Goal: Transaction & Acquisition: Purchase product/service

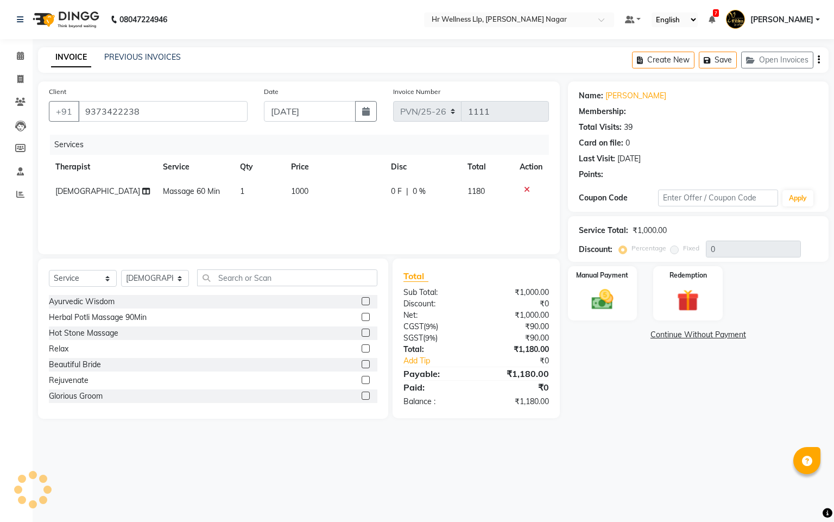
select select "service"
select select "19732"
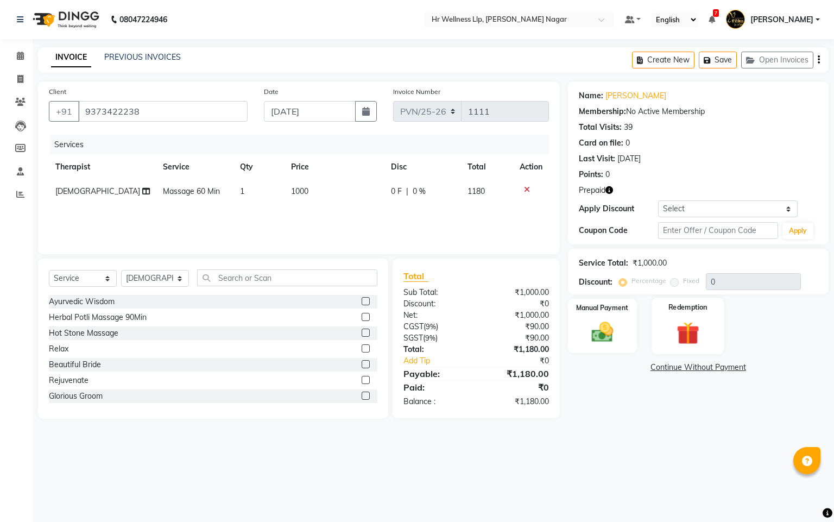
click at [688, 323] on img at bounding box center [687, 333] width 37 height 28
click at [710, 371] on span "1" at bounding box center [711, 369] width 6 height 7
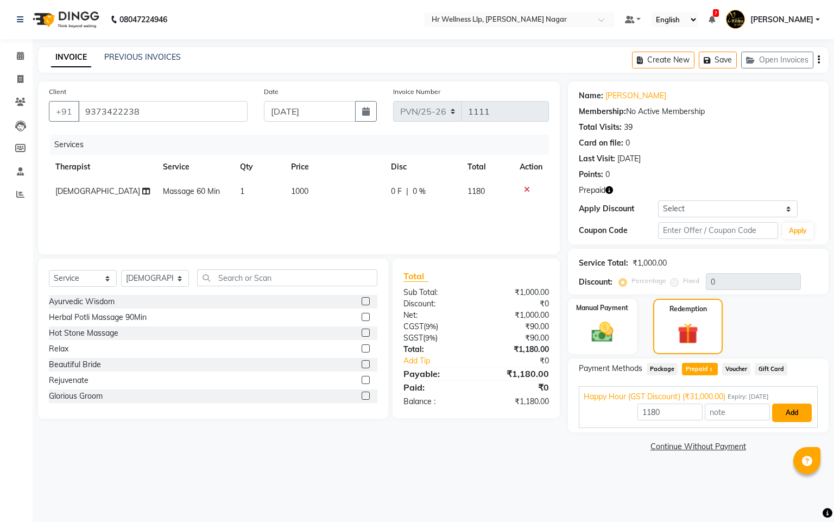
click at [789, 409] on button "Add" at bounding box center [792, 412] width 40 height 18
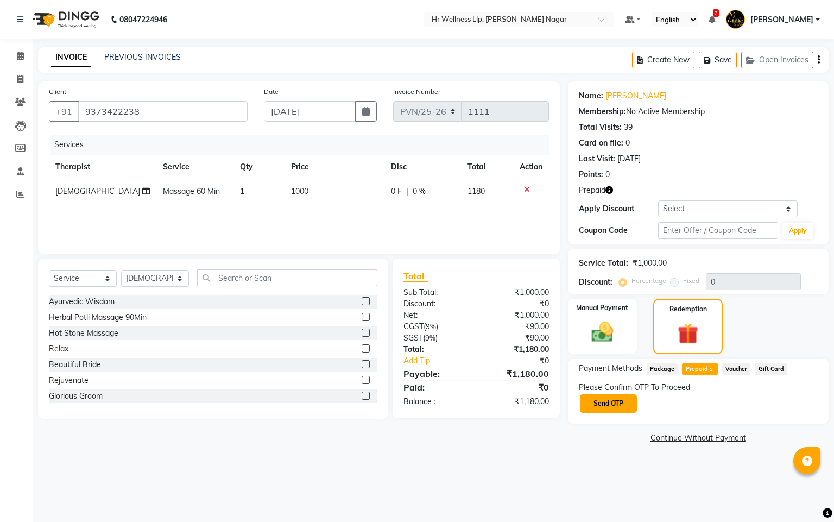
drag, startPoint x: 601, startPoint y: 404, endPoint x: 623, endPoint y: 403, distance: 21.7
click at [601, 404] on button "Send OTP" at bounding box center [608, 403] width 57 height 18
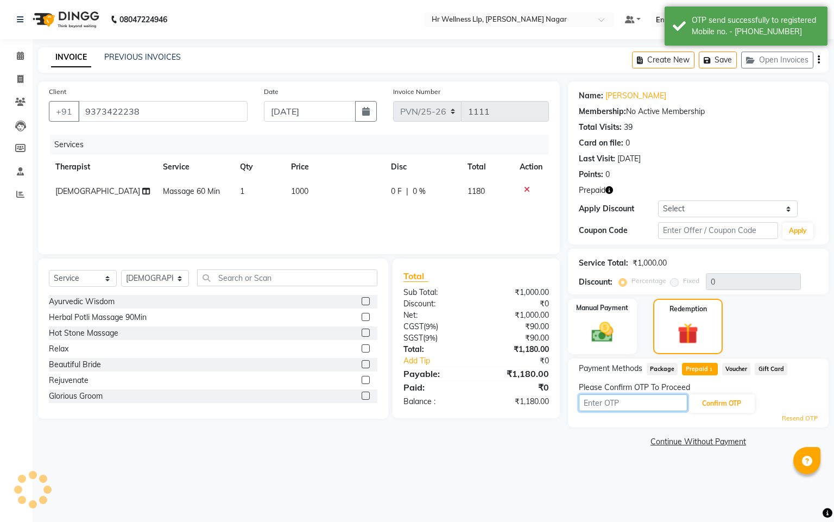
click at [623, 403] on input "text" at bounding box center [633, 402] width 109 height 17
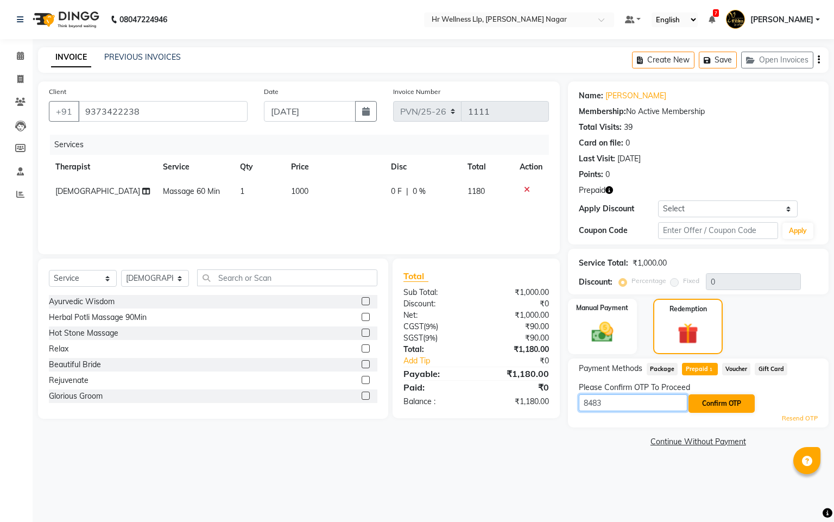
type input "8483"
click at [735, 405] on button "Confirm OTP" at bounding box center [721, 403] width 66 height 18
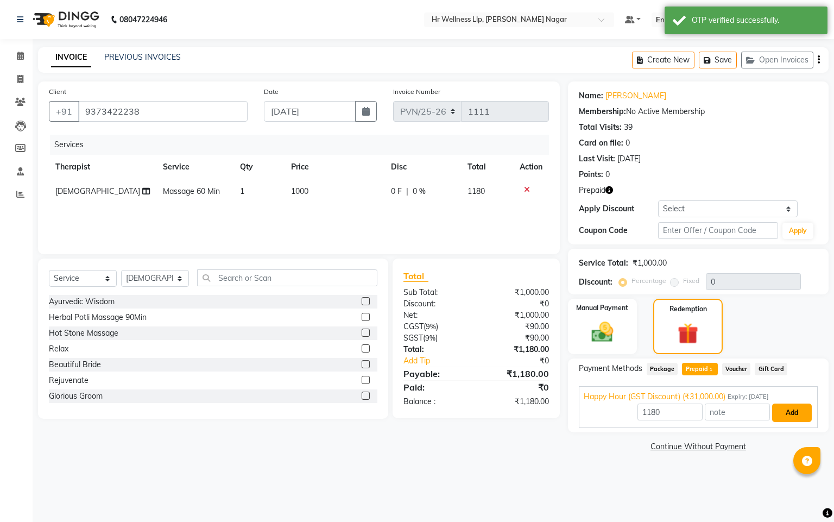
click at [788, 414] on button "Add" at bounding box center [792, 412] width 40 height 18
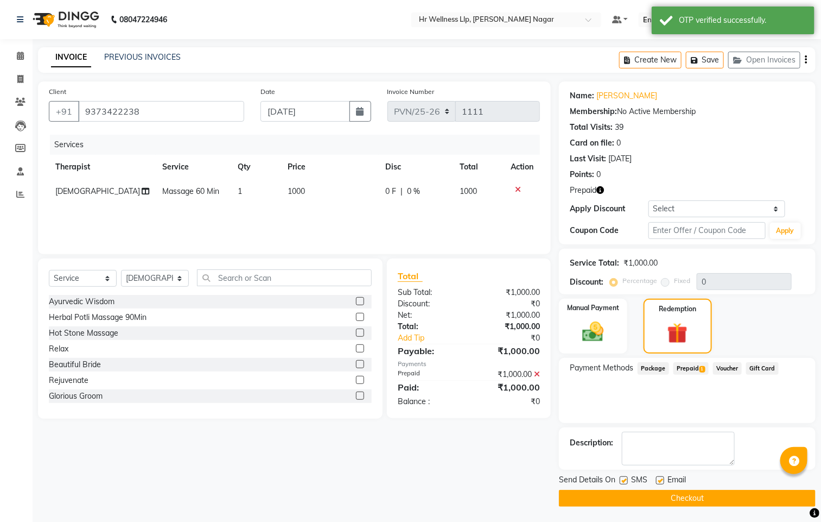
click at [620, 479] on label at bounding box center [624, 480] width 8 height 8
click at [620, 479] on input "checkbox" at bounding box center [623, 480] width 7 height 7
checkbox input "false"
click at [657, 479] on label at bounding box center [660, 480] width 8 height 8
click at [657, 479] on input "checkbox" at bounding box center [659, 480] width 7 height 7
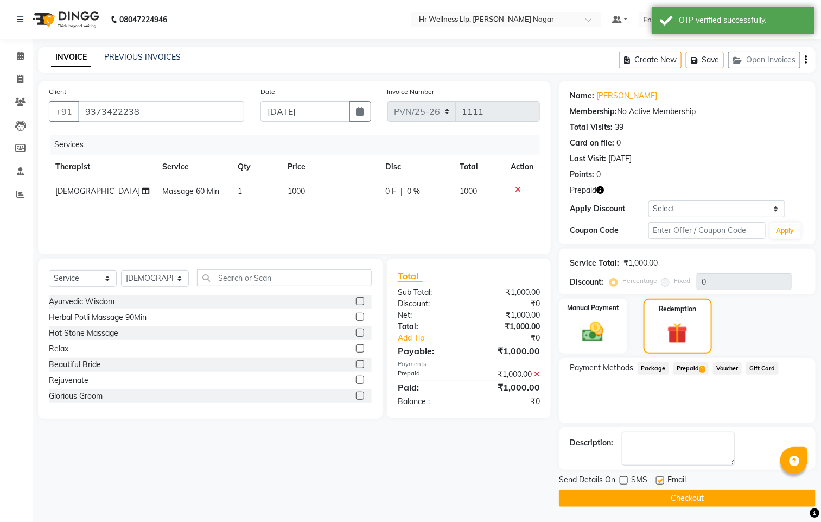
checkbox input "false"
click at [668, 493] on button "Checkout" at bounding box center [687, 498] width 257 height 17
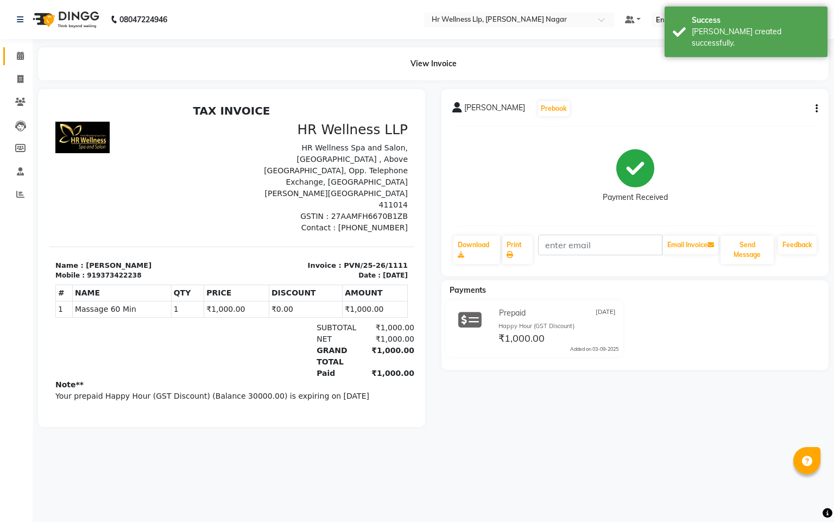
click at [8, 55] on link "Calendar" at bounding box center [16, 56] width 26 height 18
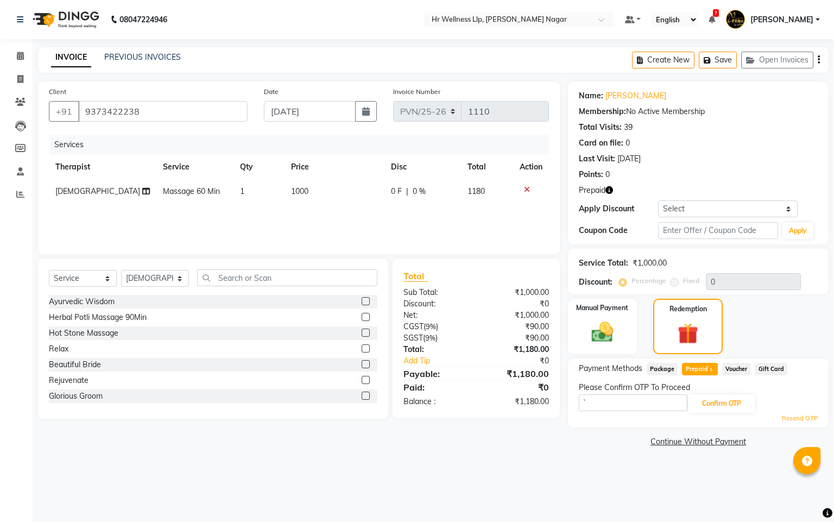
select select "service"
select select "19732"
